Goal: Task Accomplishment & Management: Manage account settings

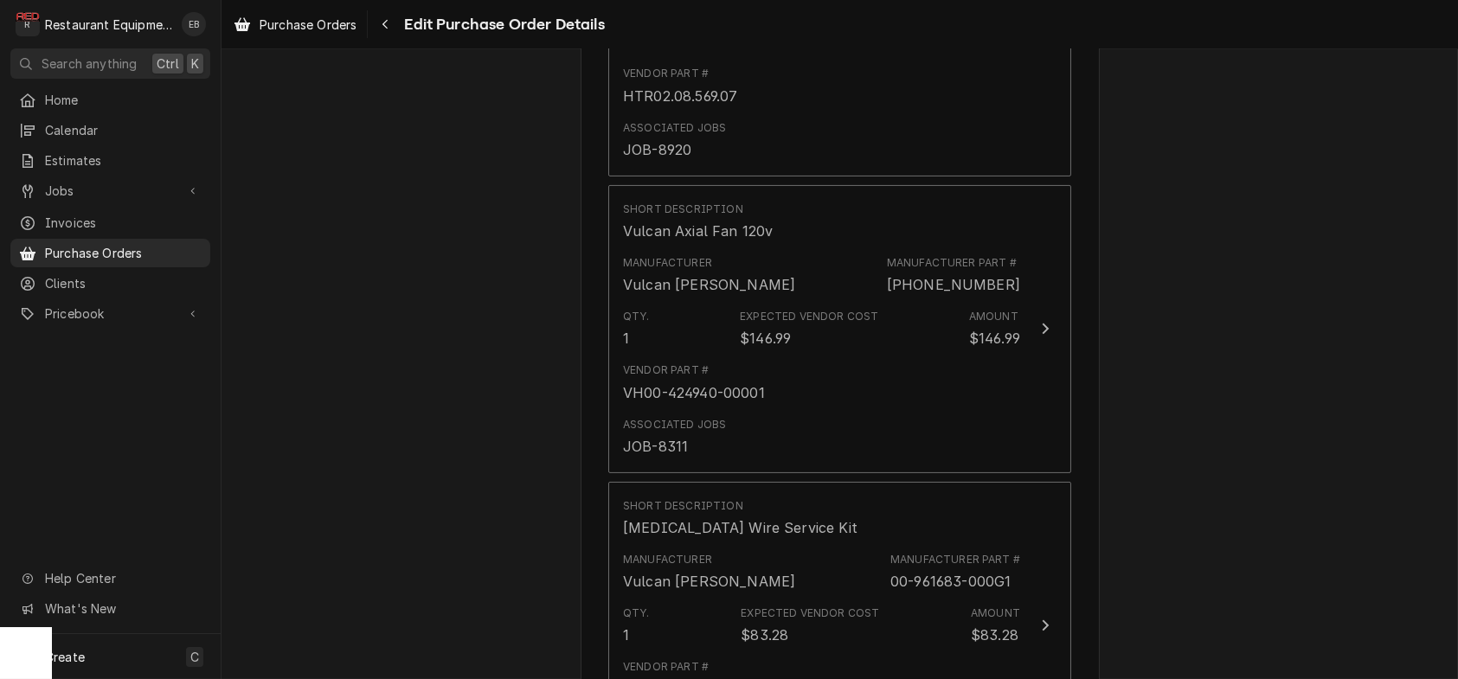
scroll to position [1164, 0]
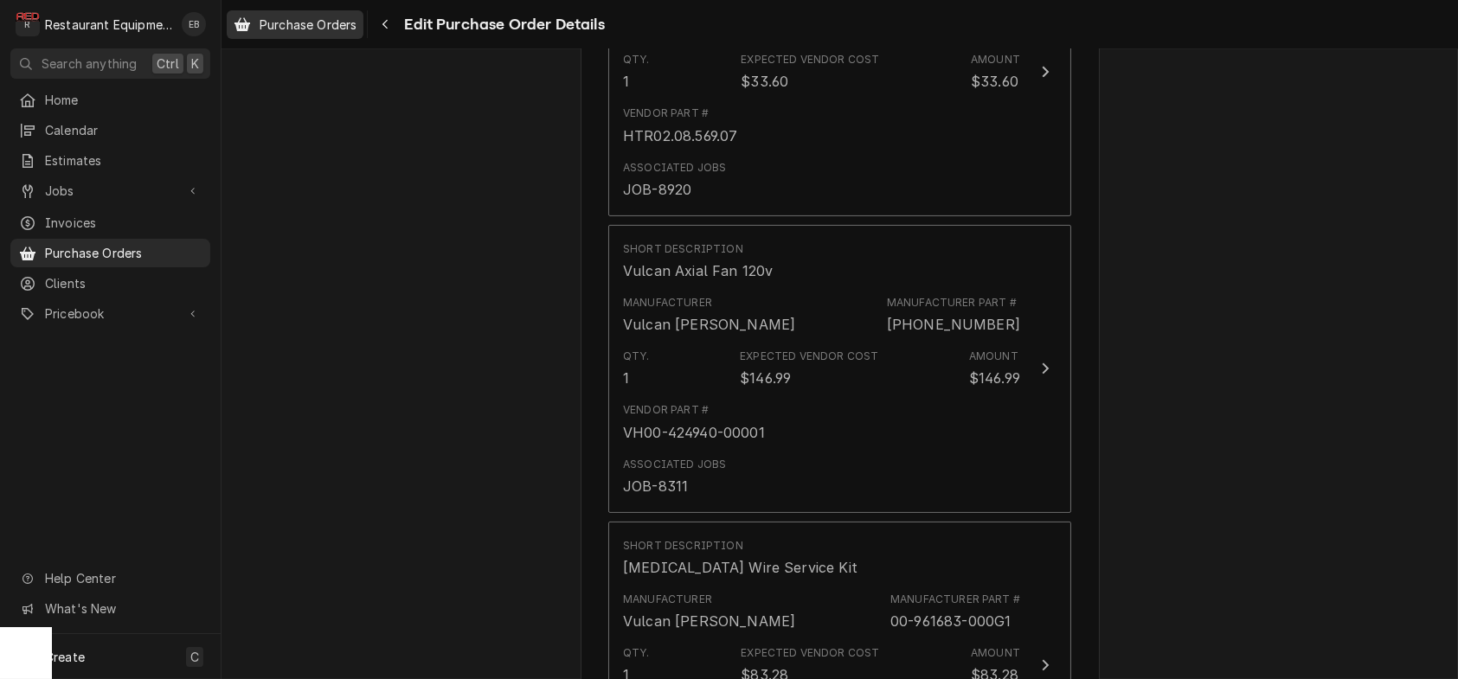
click at [332, 25] on span "Purchase Orders" at bounding box center [308, 25] width 97 height 18
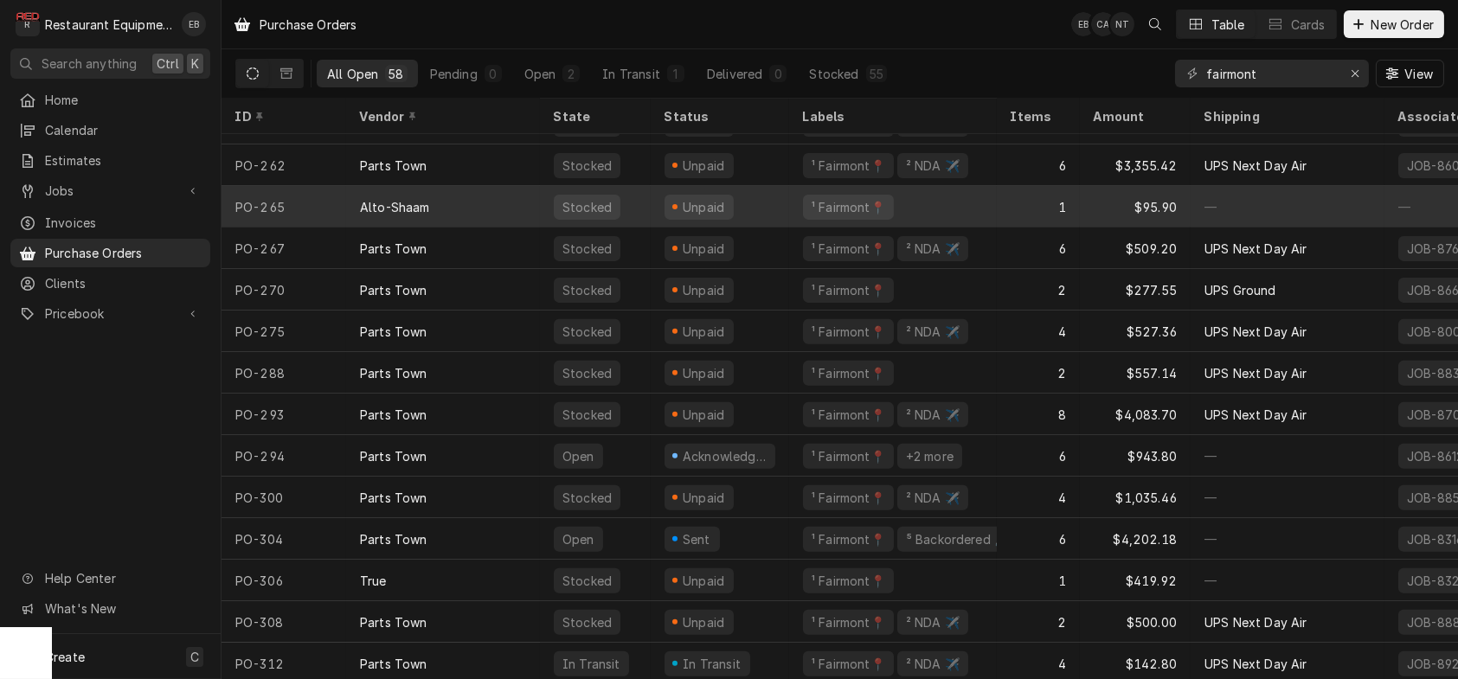
scroll to position [1879, 0]
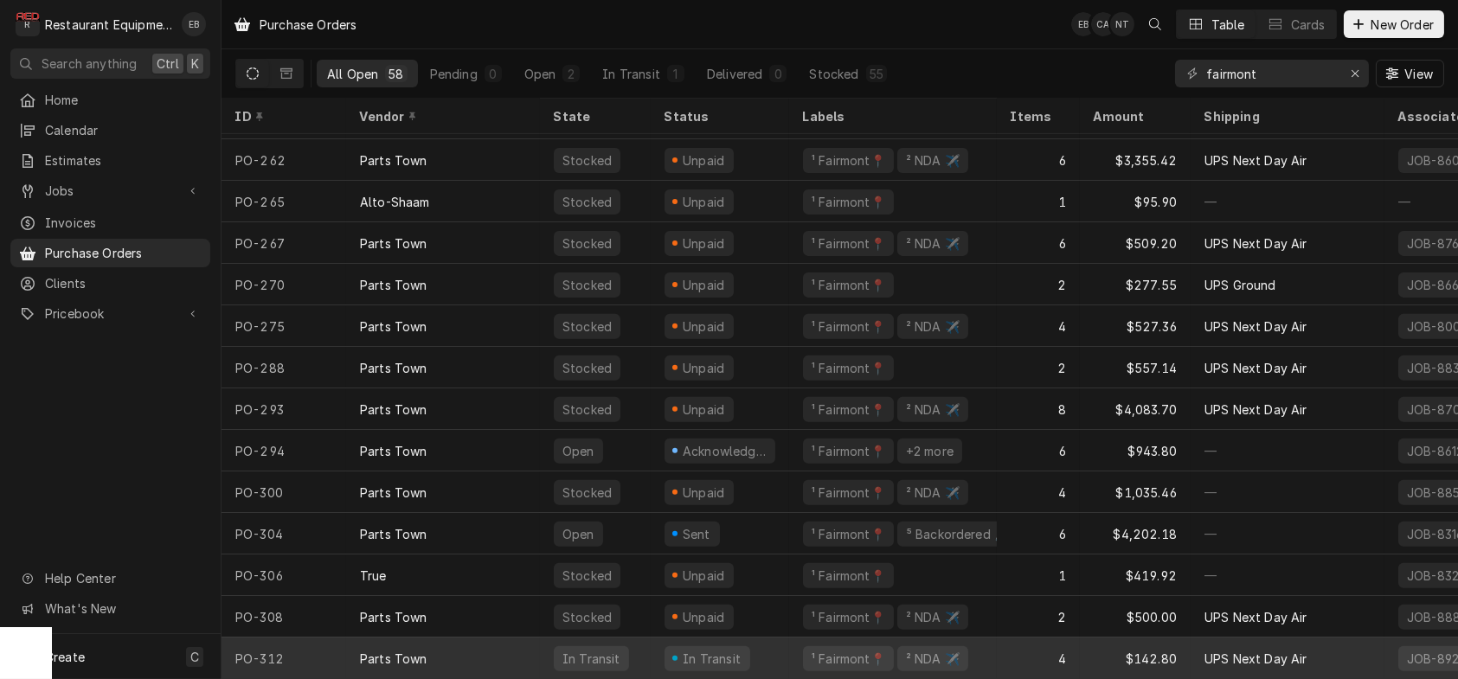
click at [803, 643] on div "¹ Fairmont📍 ² NDA ✈️" at bounding box center [893, 659] width 208 height 42
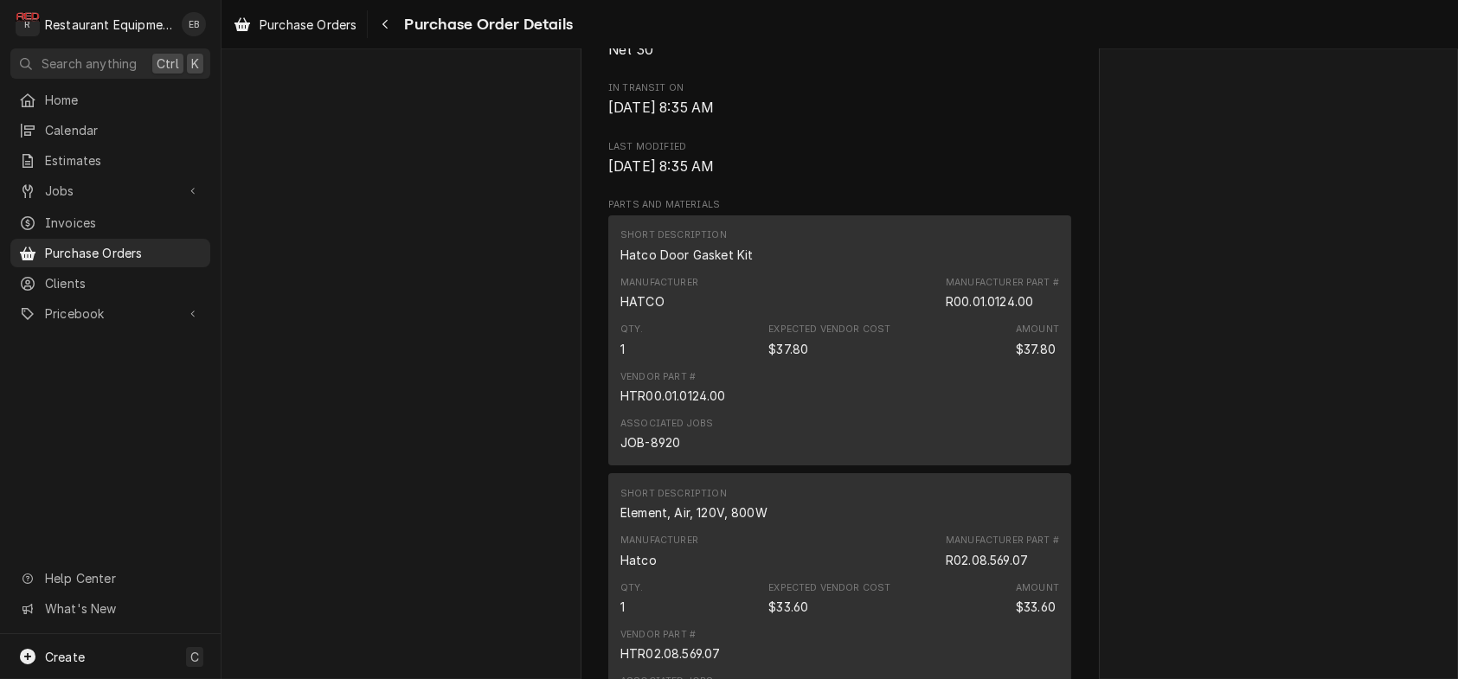
scroll to position [895, 0]
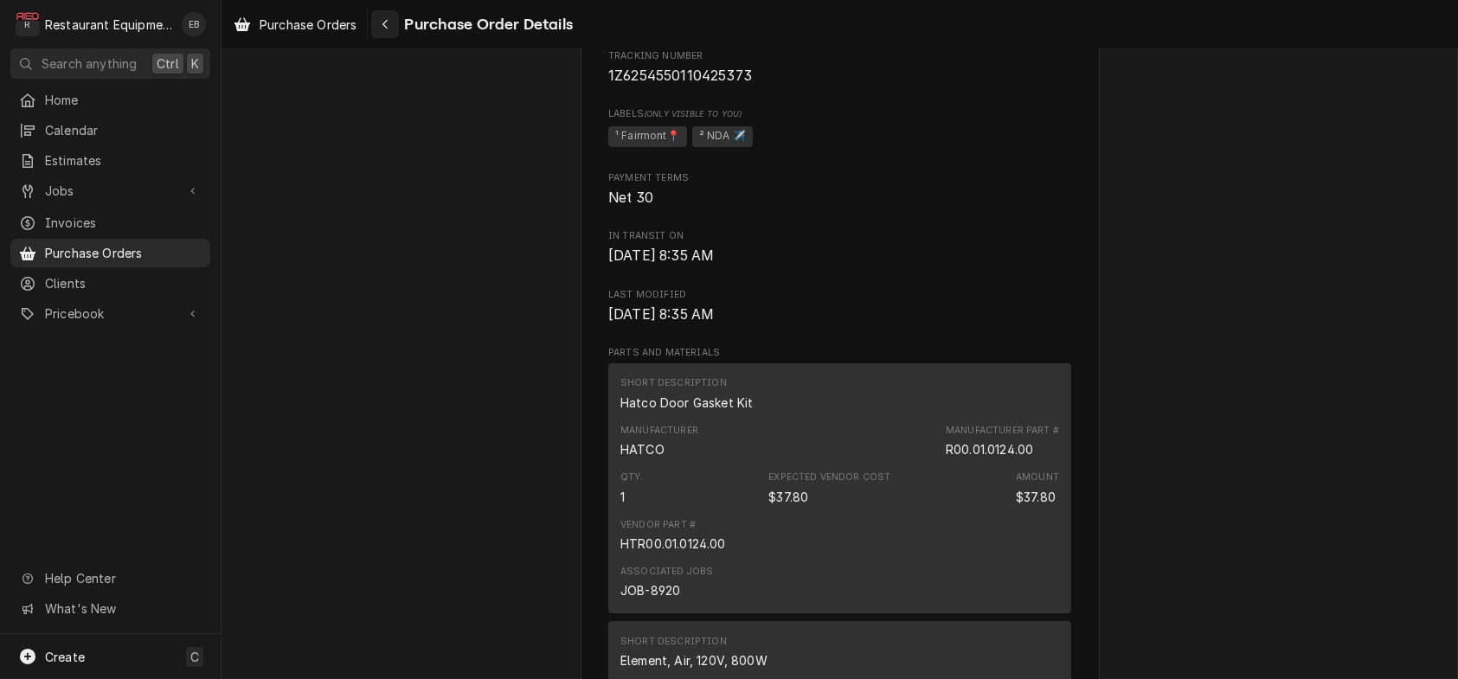
click at [389, 22] on icon "Navigate back" at bounding box center [385, 24] width 8 height 12
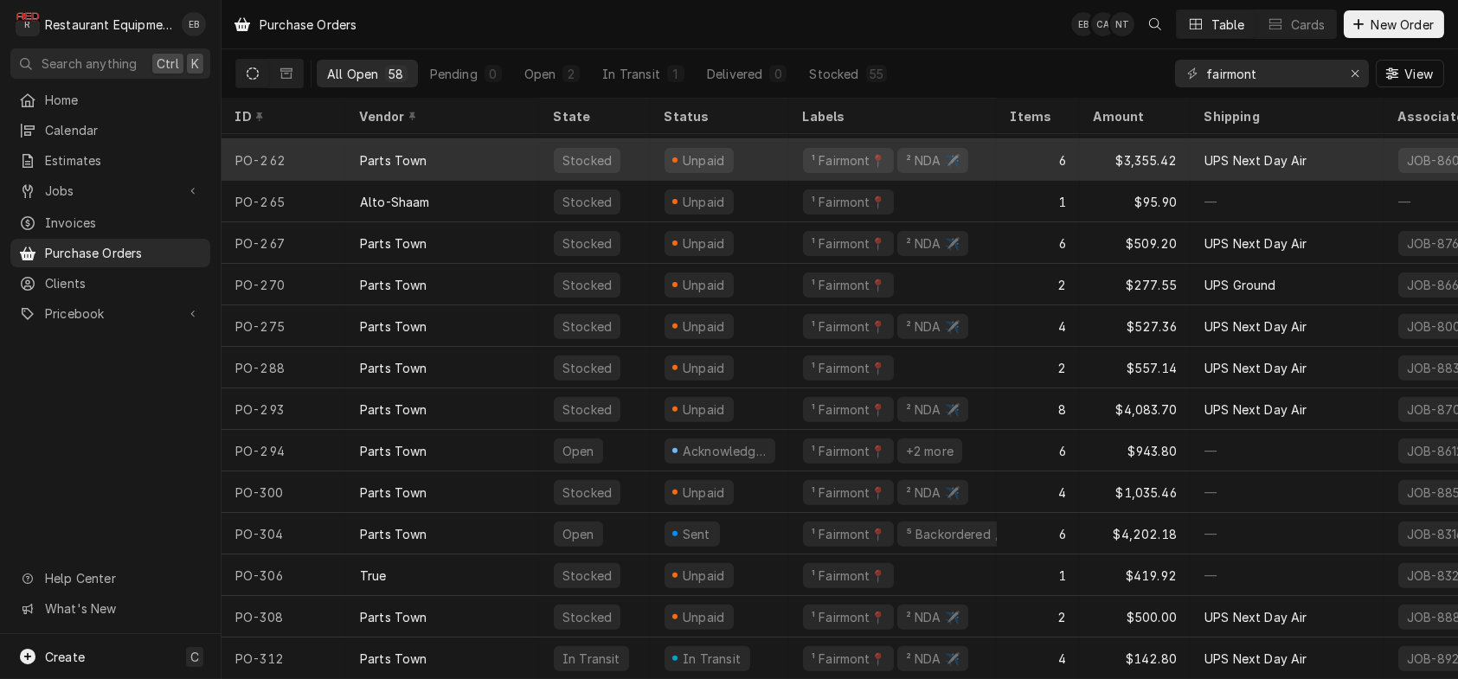
scroll to position [1879, 0]
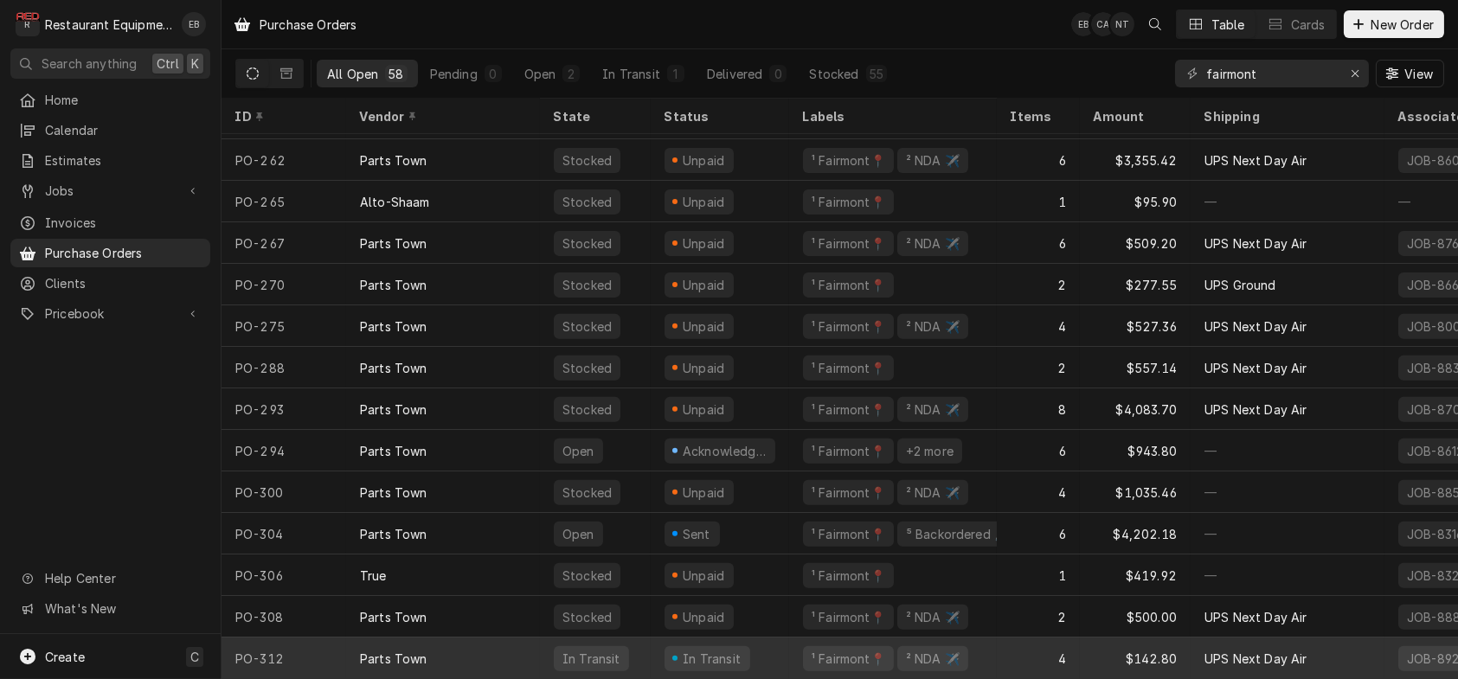
click at [775, 640] on div "In Transit" at bounding box center [719, 659] width 138 height 42
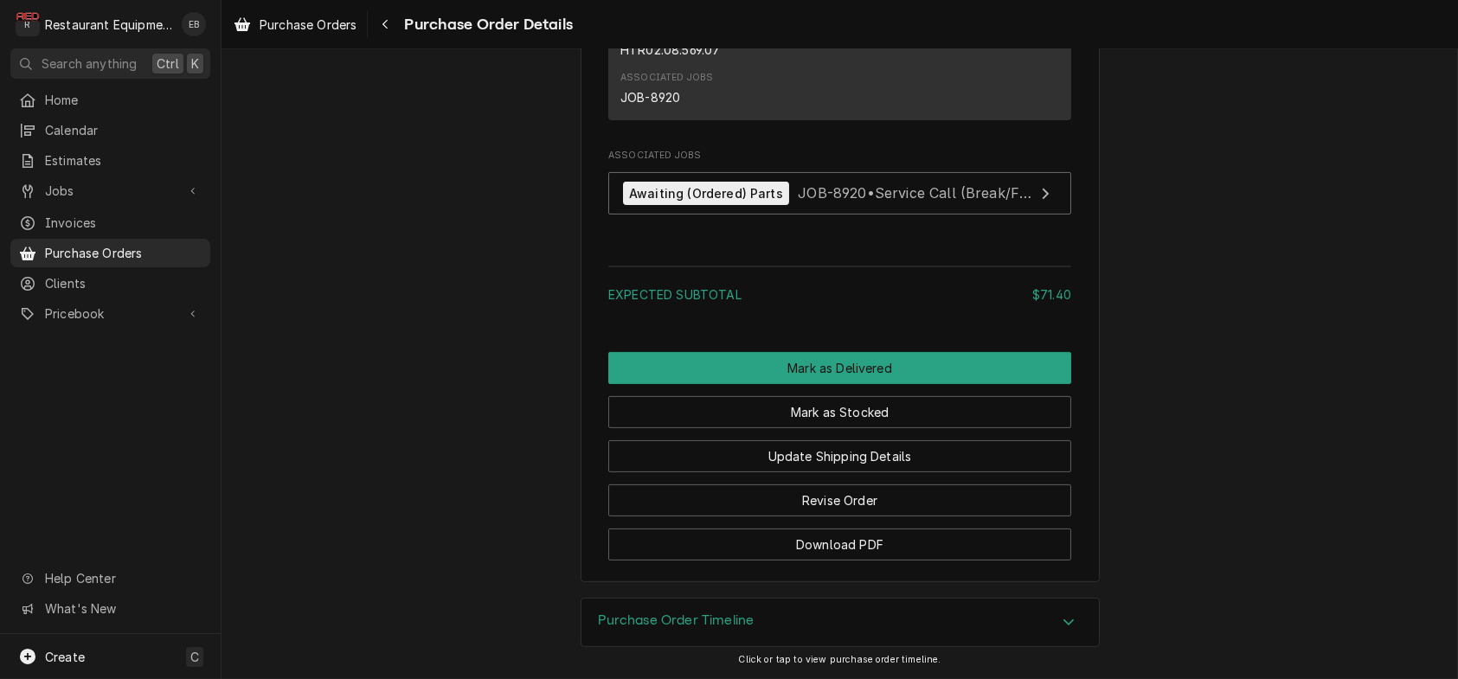
scroll to position [1960, 0]
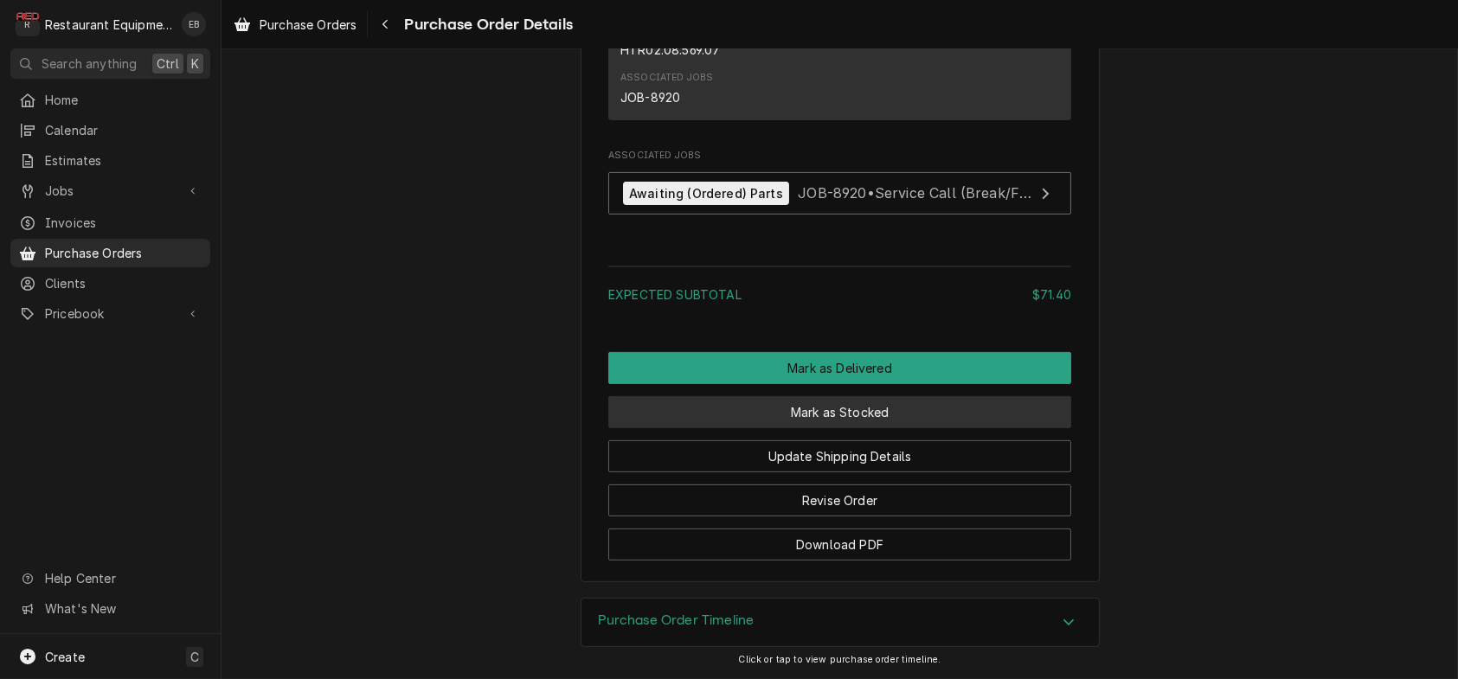
click at [871, 415] on button "Mark as Stocked" at bounding box center [839, 412] width 463 height 32
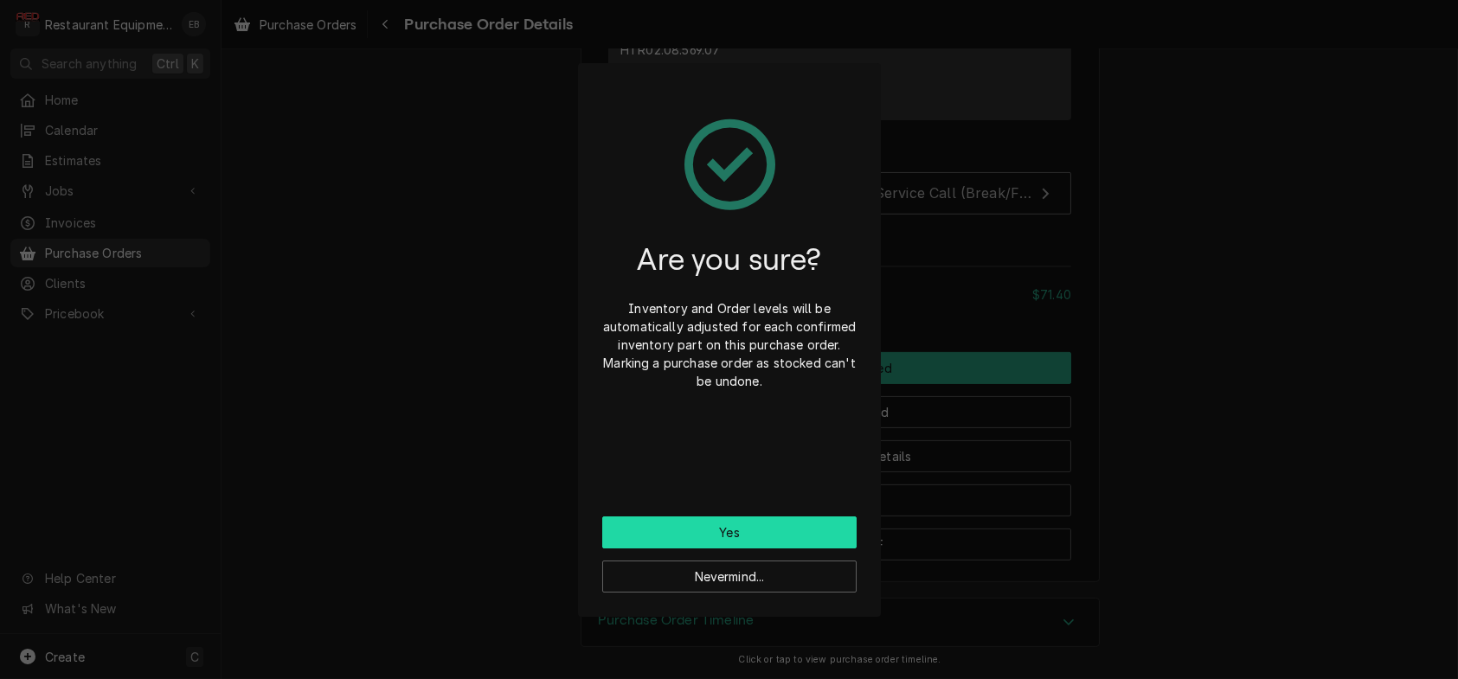
click at [801, 535] on button "Yes" at bounding box center [729, 532] width 254 height 32
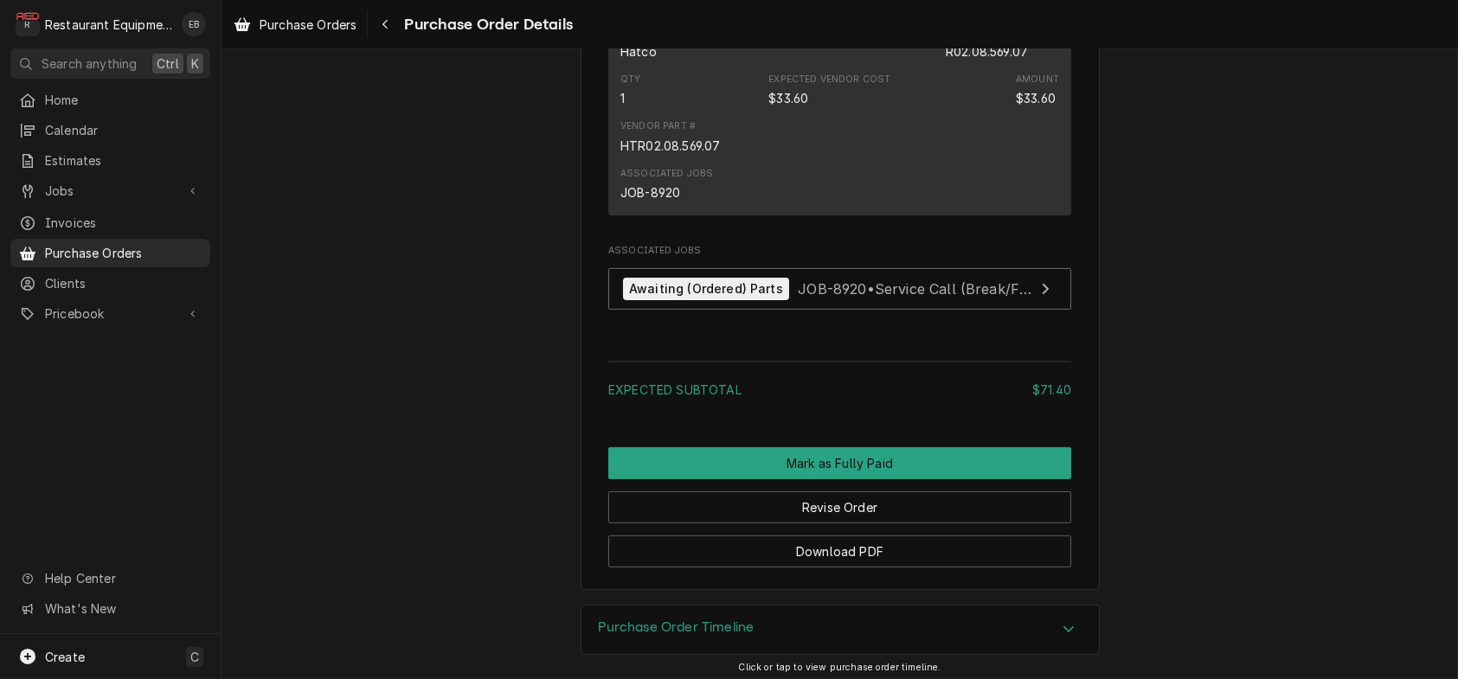
scroll to position [1672, 0]
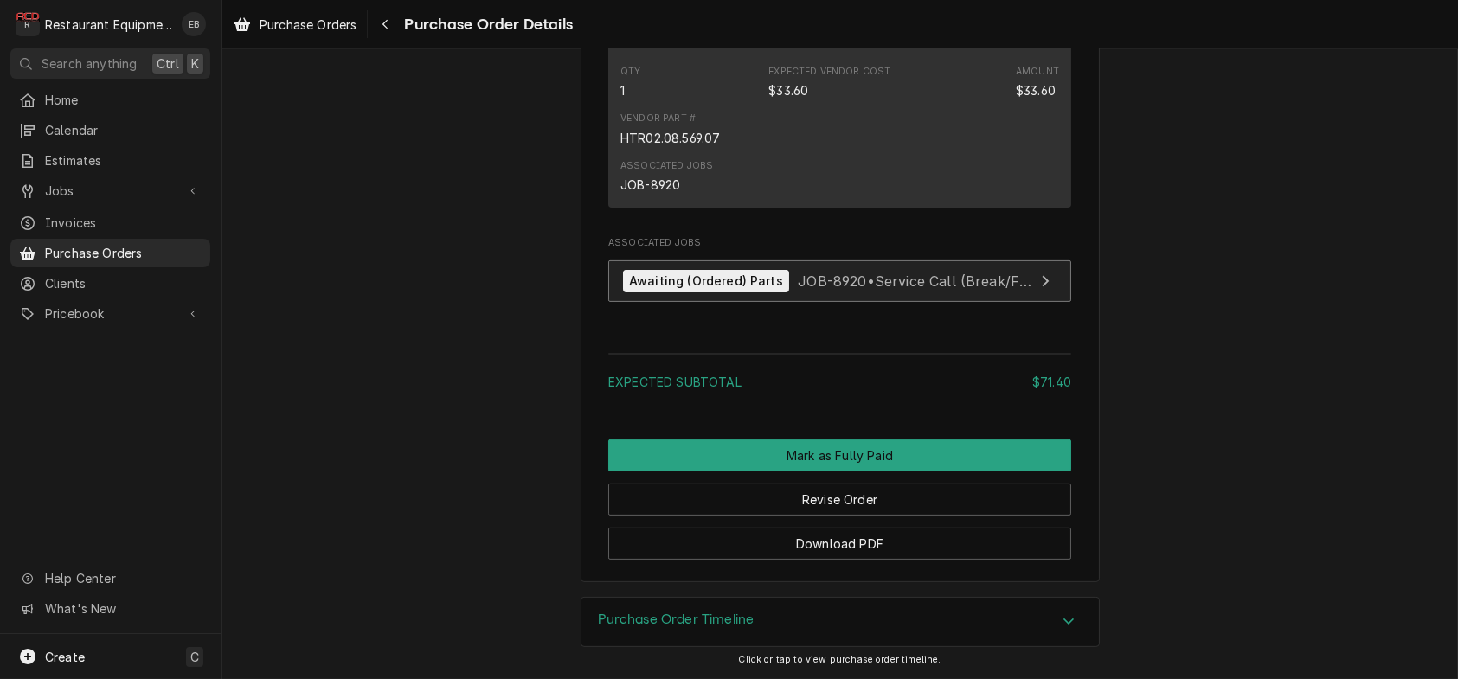
click at [941, 289] on span "JOB-8920 • Service Call (Break/Fix)" at bounding box center [916, 280] width 237 height 17
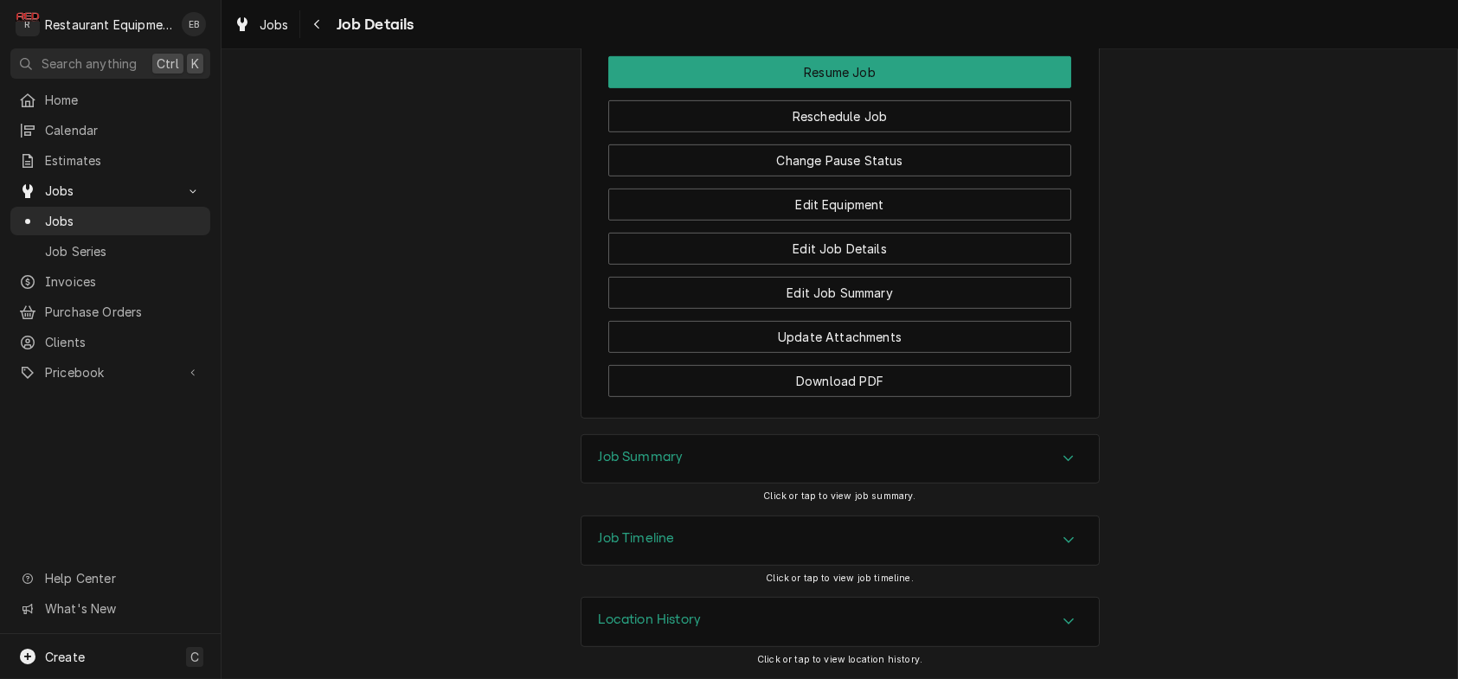
scroll to position [2422, 0]
click at [814, 132] on button "Reschedule Job" at bounding box center [839, 116] width 463 height 32
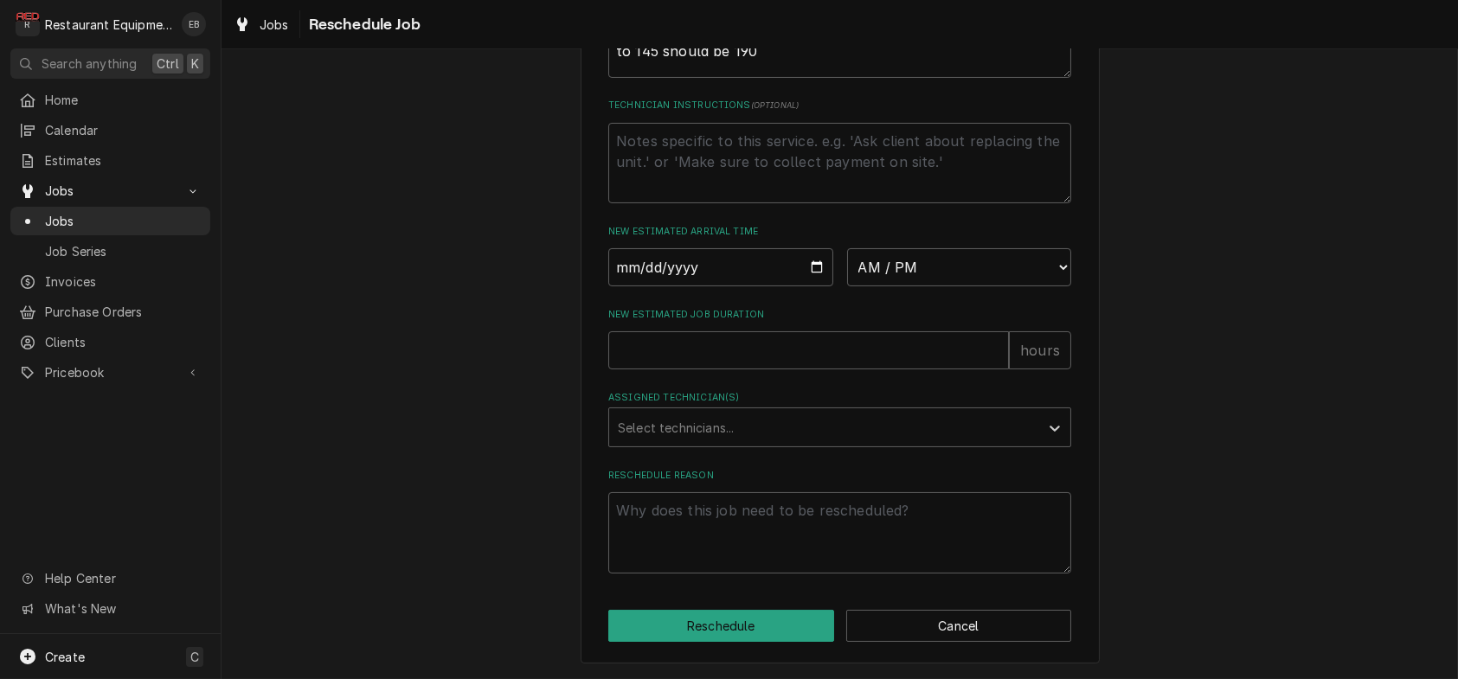
scroll to position [650, 0]
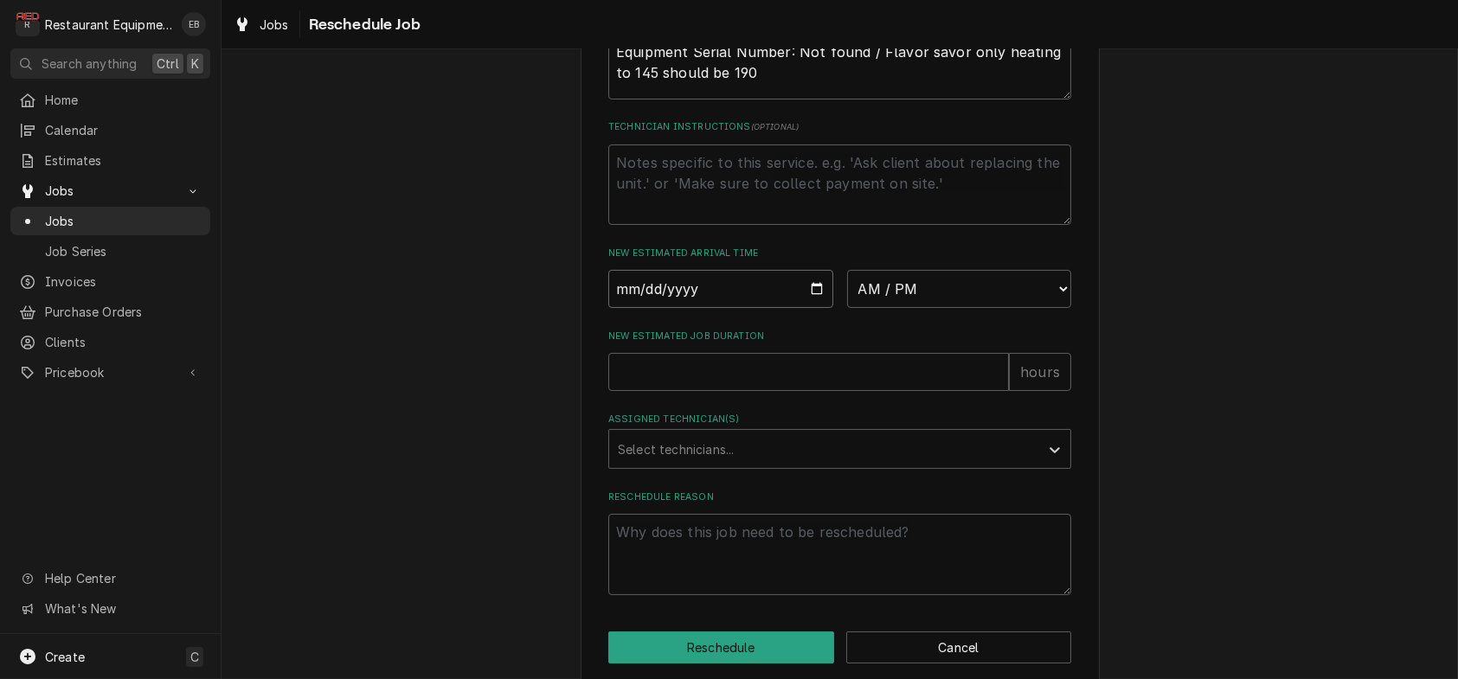
click at [807, 308] on input "Date" at bounding box center [720, 289] width 225 height 38
type textarea "x"
type input "[DATE]"
click at [990, 308] on select "AM / PM 6:00 AM 6:15 AM 6:30 AM 6:45 AM 7:00 AM 7:15 AM 7:30 AM 7:45 AM 8:00 AM…" at bounding box center [959, 289] width 225 height 38
select select "11:00:00"
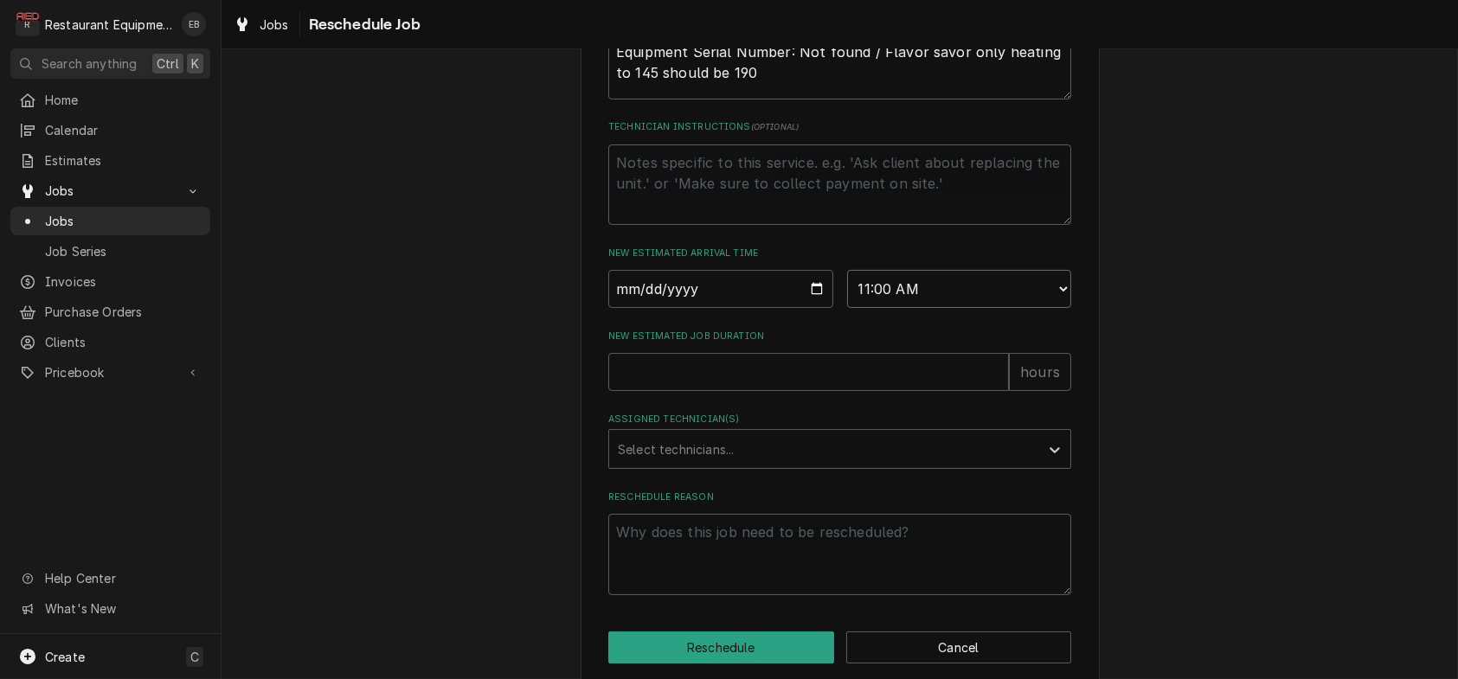
click at [847, 308] on select "AM / PM 6:00 AM 6:15 AM 6:30 AM 6:45 AM 7:00 AM 7:15 AM 7:30 AM 7:45 AM 8:00 AM…" at bounding box center [959, 289] width 225 height 38
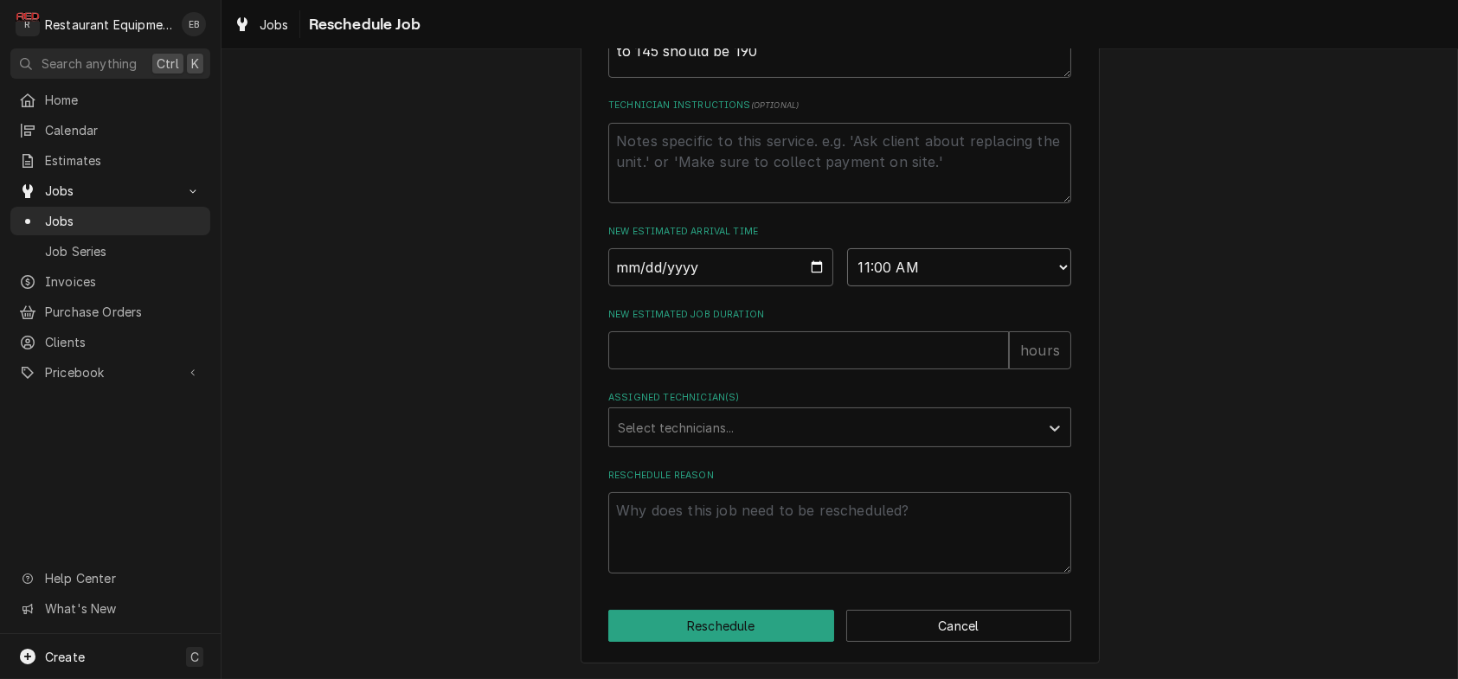
scroll to position [823, 0]
click at [772, 332] on input "New Estimated Job Duration" at bounding box center [808, 350] width 400 height 38
type textarea "x"
type input "2"
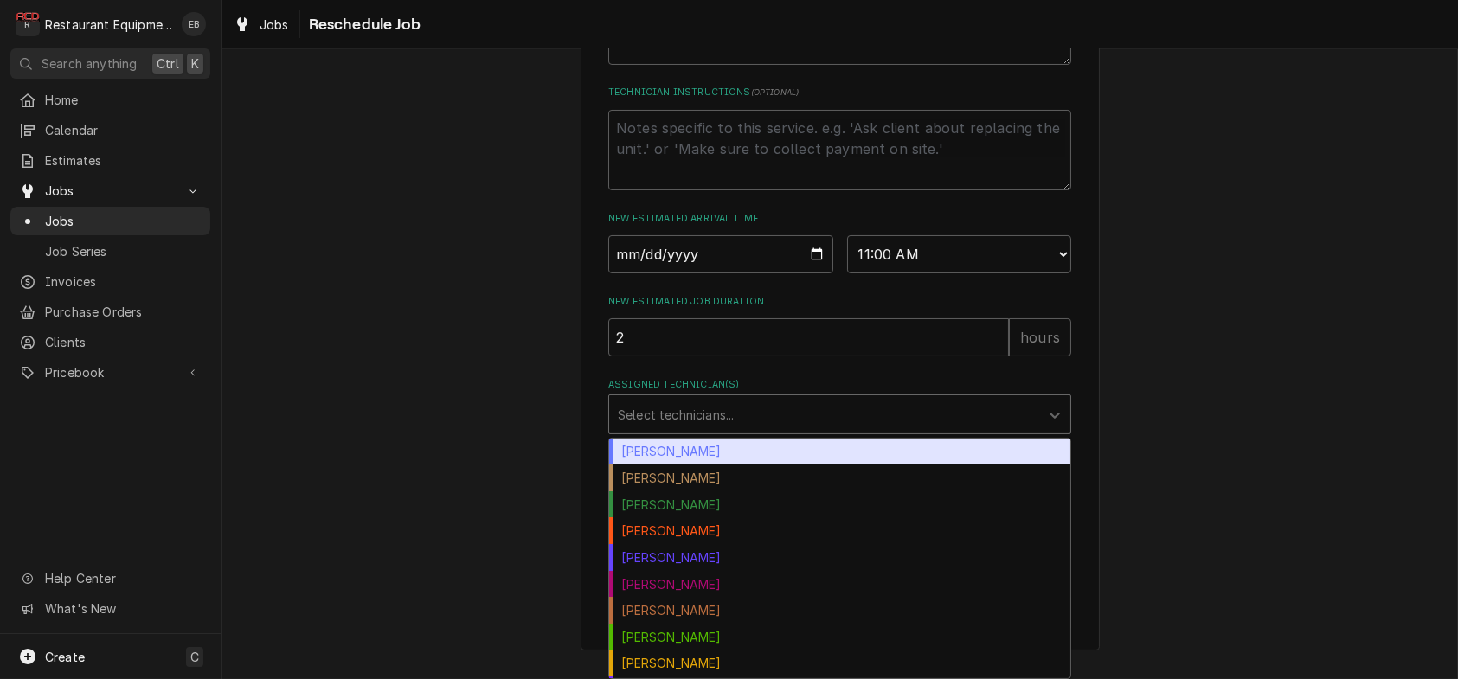
click at [714, 407] on div "Assigned Technician(s)" at bounding box center [824, 414] width 413 height 31
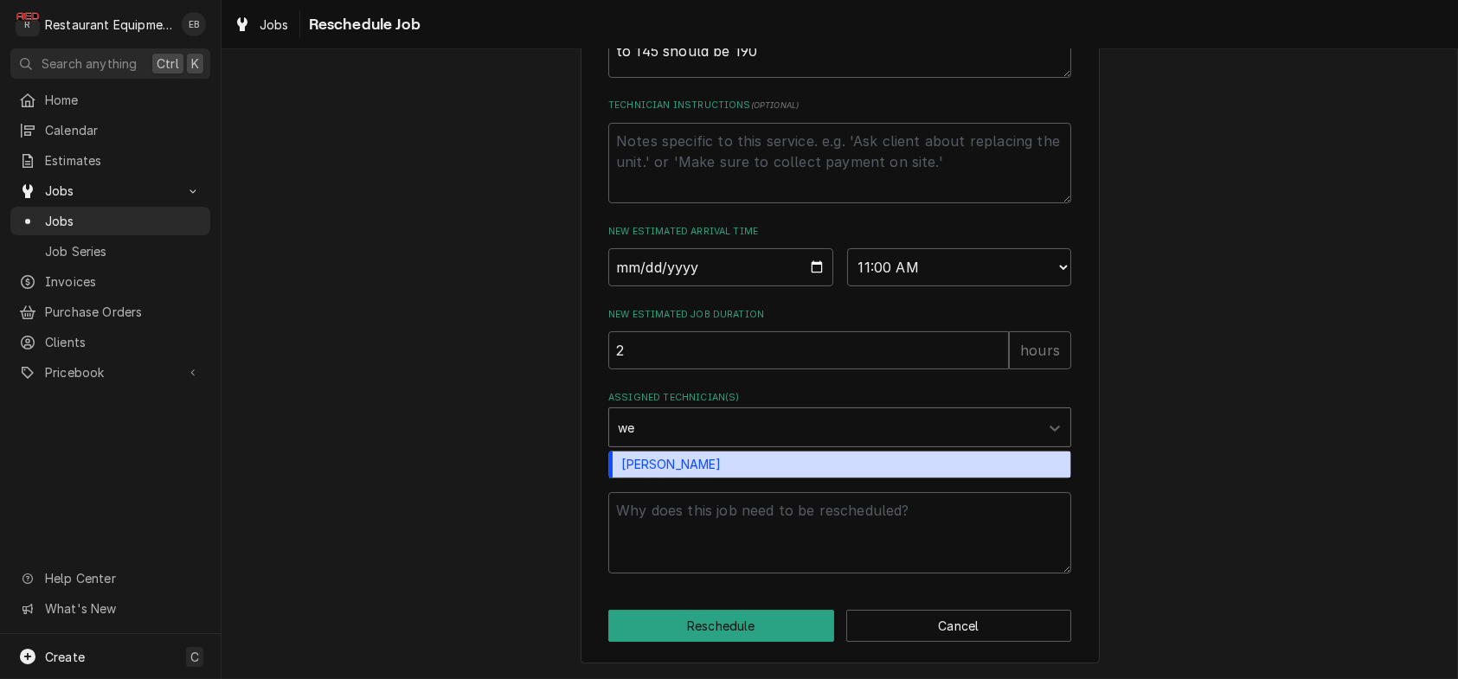
type input "[PERSON_NAME]"
click at [685, 452] on div "[PERSON_NAME]" at bounding box center [839, 465] width 461 height 27
type textarea "x"
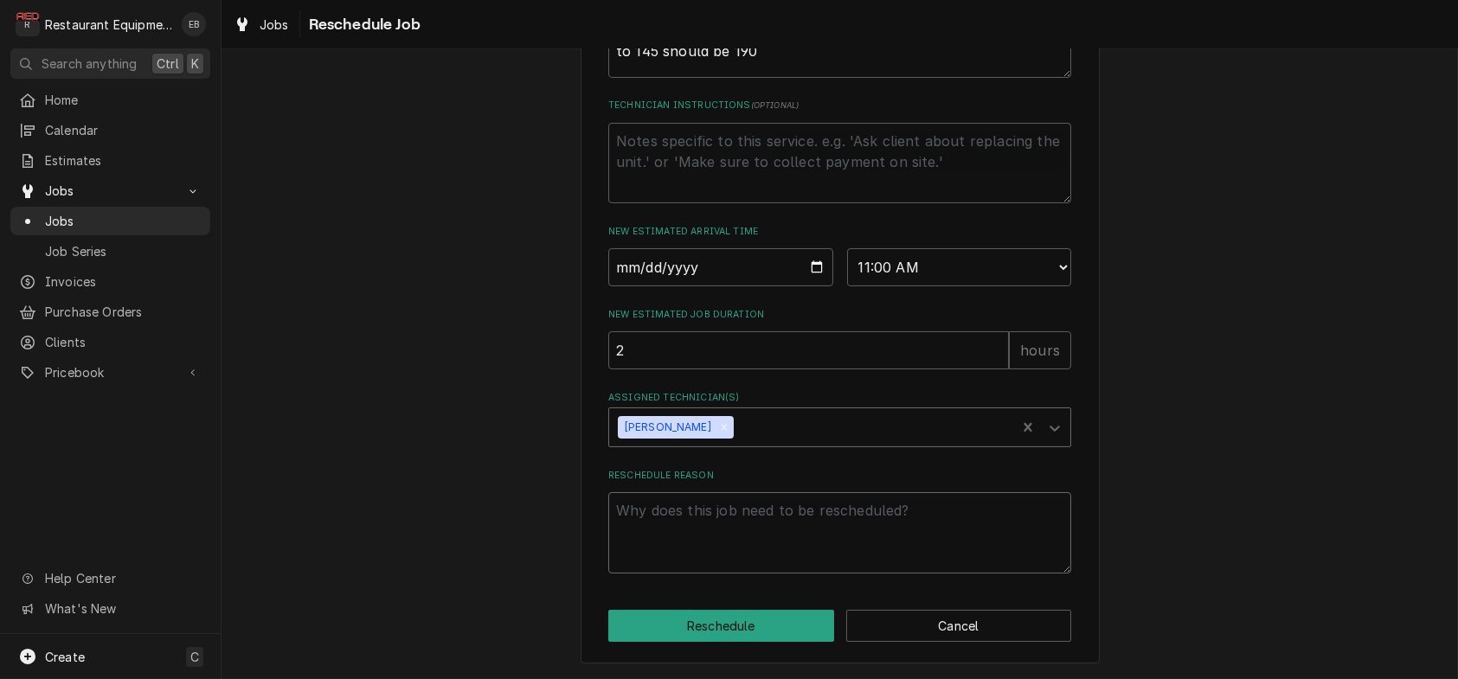
click at [684, 506] on textarea "Reschedule Reason" at bounding box center [839, 532] width 463 height 81
type textarea "x"
type textarea "9"
type textarea "x"
type textarea "9/"
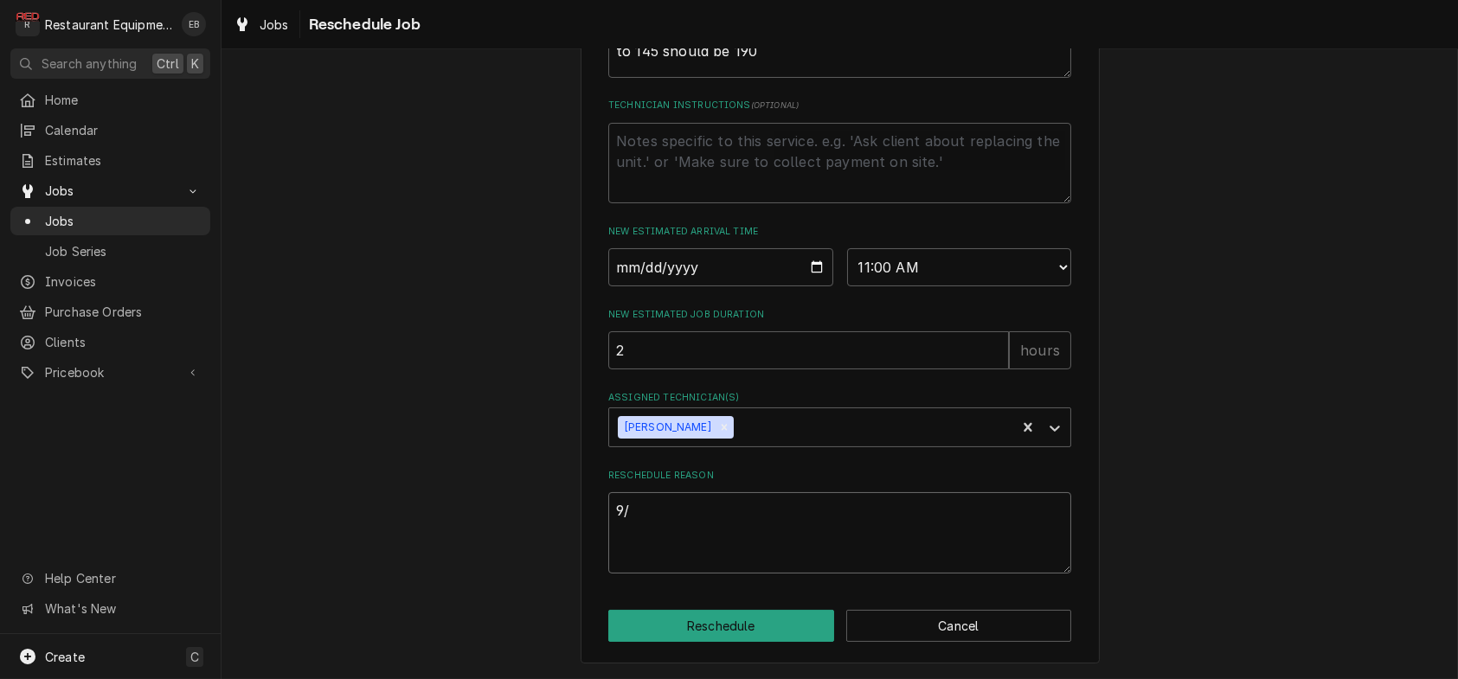
type textarea "x"
type textarea "9/1"
type textarea "x"
type textarea "9/19"
click at [713, 619] on button "Reschedule" at bounding box center [721, 626] width 226 height 32
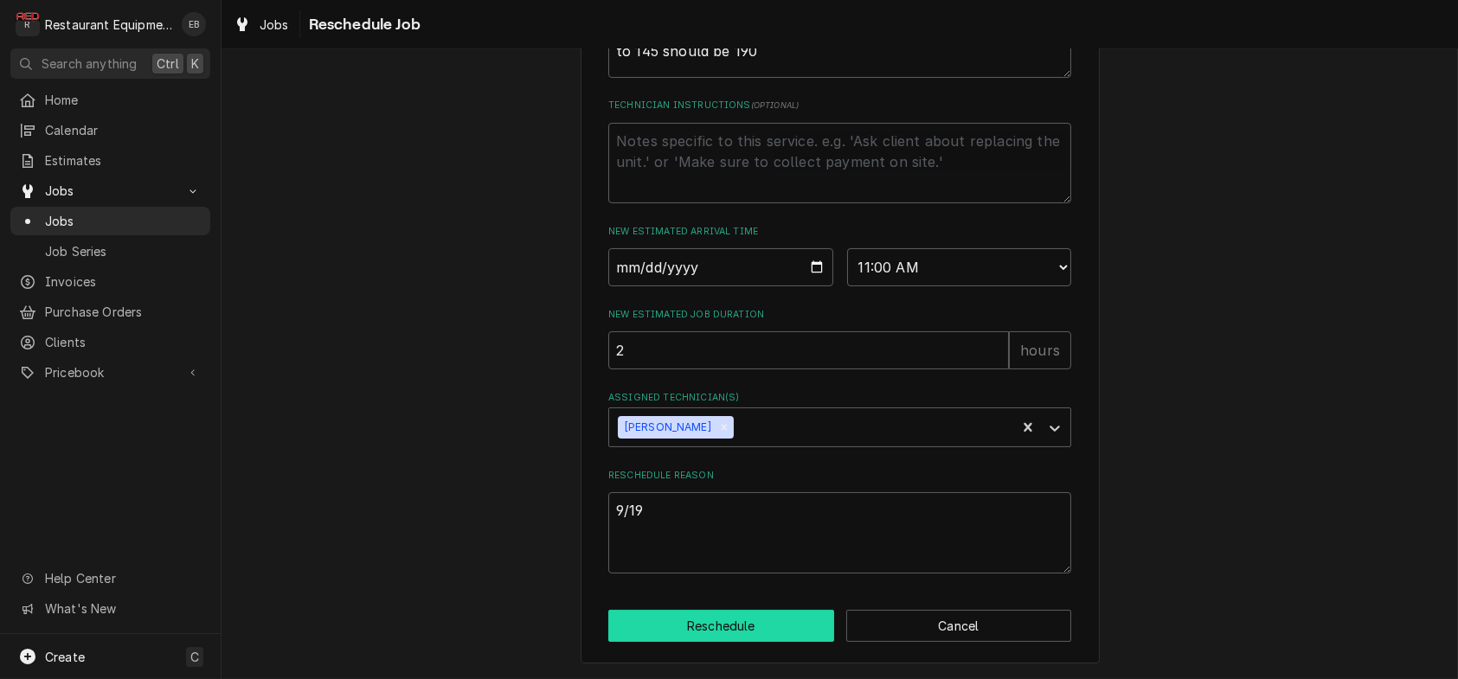
type textarea "x"
